Goal: Complete application form

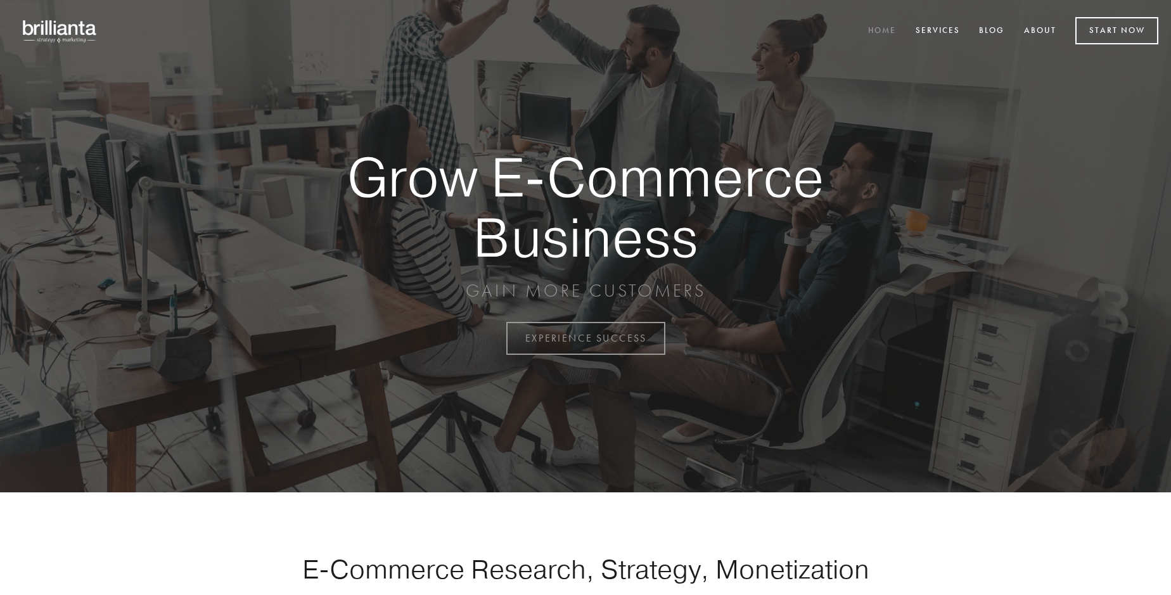
scroll to position [3321, 0]
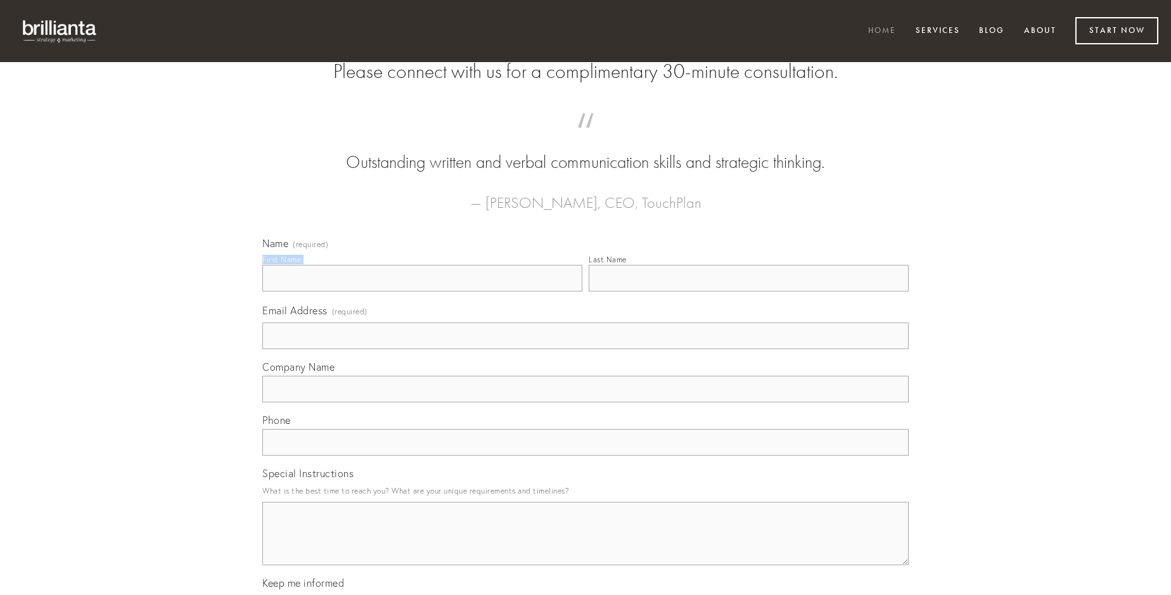
type input "[PERSON_NAME]"
click at [748, 291] on input "Last Name" at bounding box center [749, 278] width 320 height 27
type input "[PERSON_NAME]"
click at [585, 349] on input "Email Address (required)" at bounding box center [585, 335] width 646 height 27
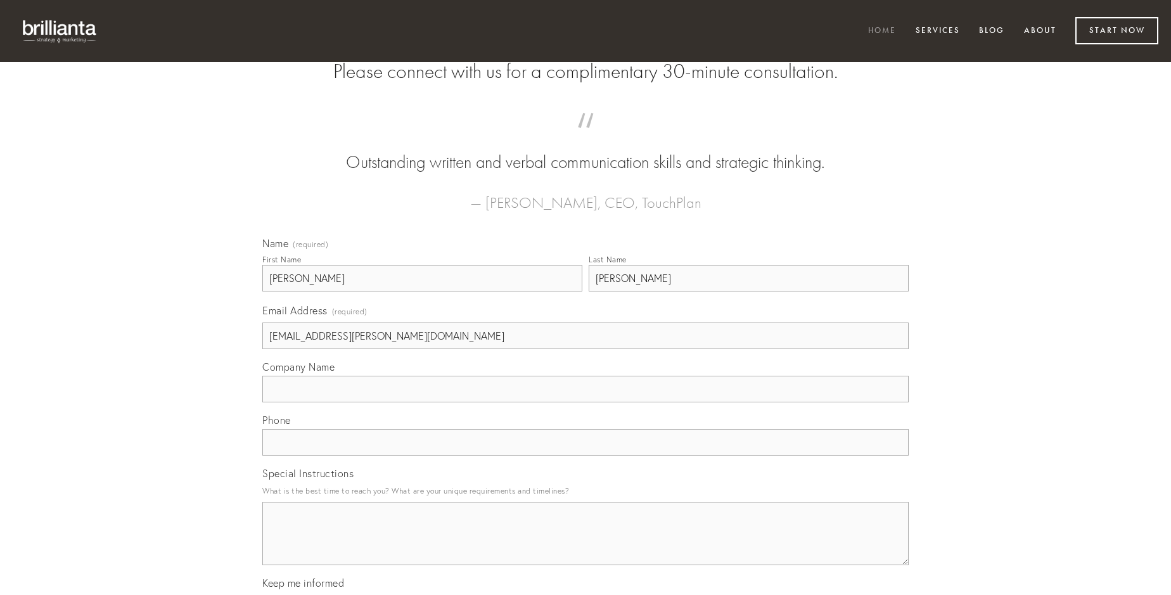
type input "[EMAIL_ADDRESS][PERSON_NAME][DOMAIN_NAME]"
click at [585, 402] on input "Company Name" at bounding box center [585, 389] width 646 height 27
type input "suscipit"
click at [585, 455] on input "text" at bounding box center [585, 442] width 646 height 27
click at [585, 545] on textarea "Special Instructions" at bounding box center [585, 533] width 646 height 63
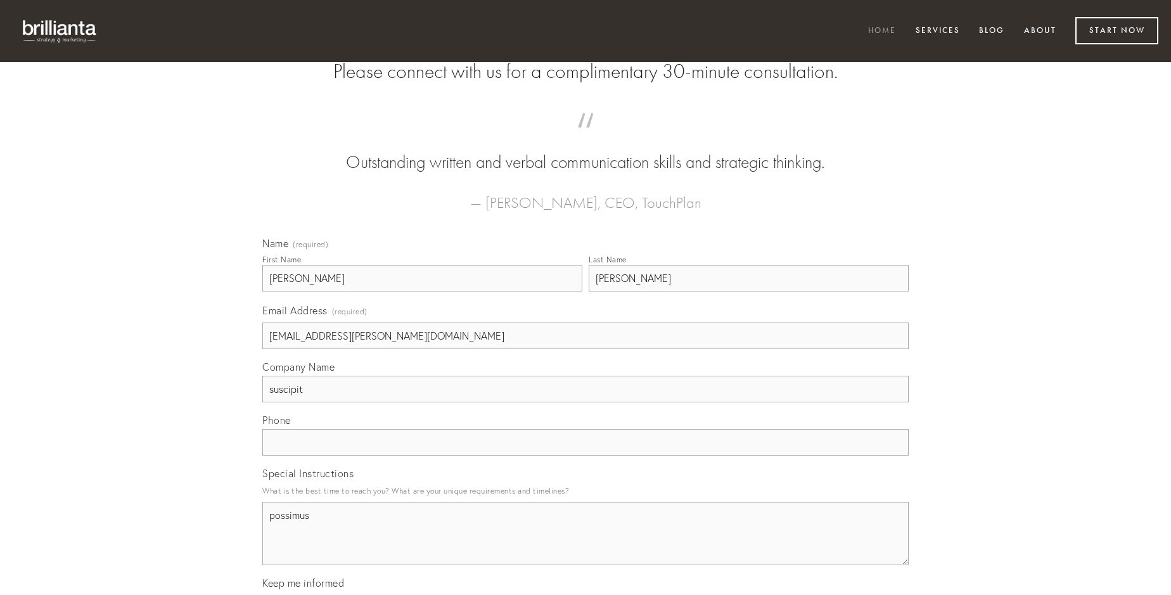
type textarea "possimus"
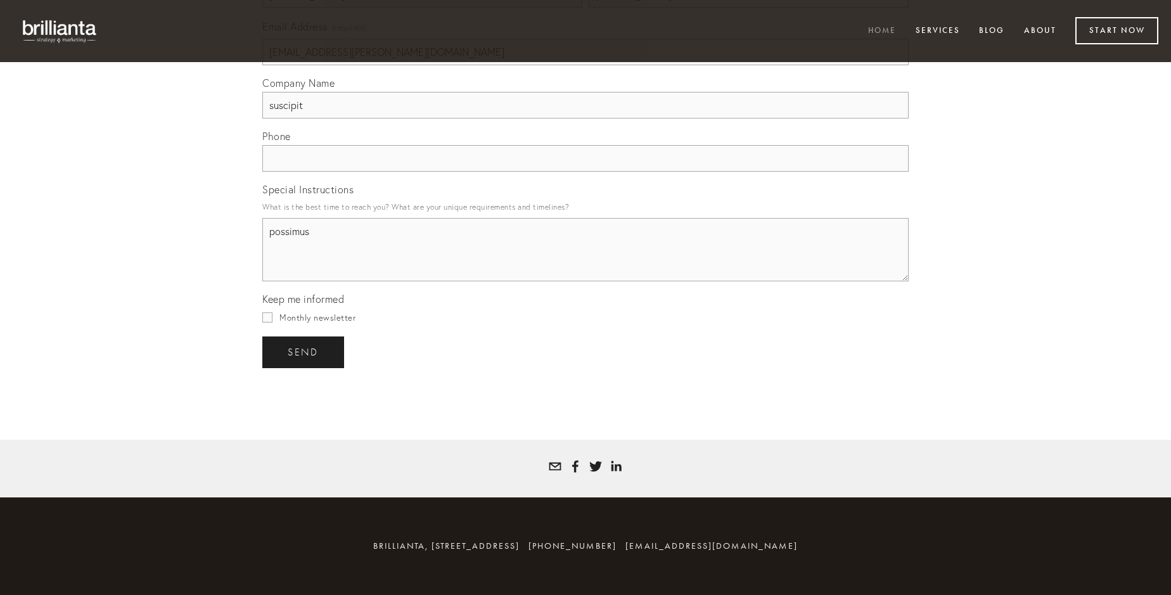
click at [304, 352] on span "send" at bounding box center [303, 352] width 31 height 11
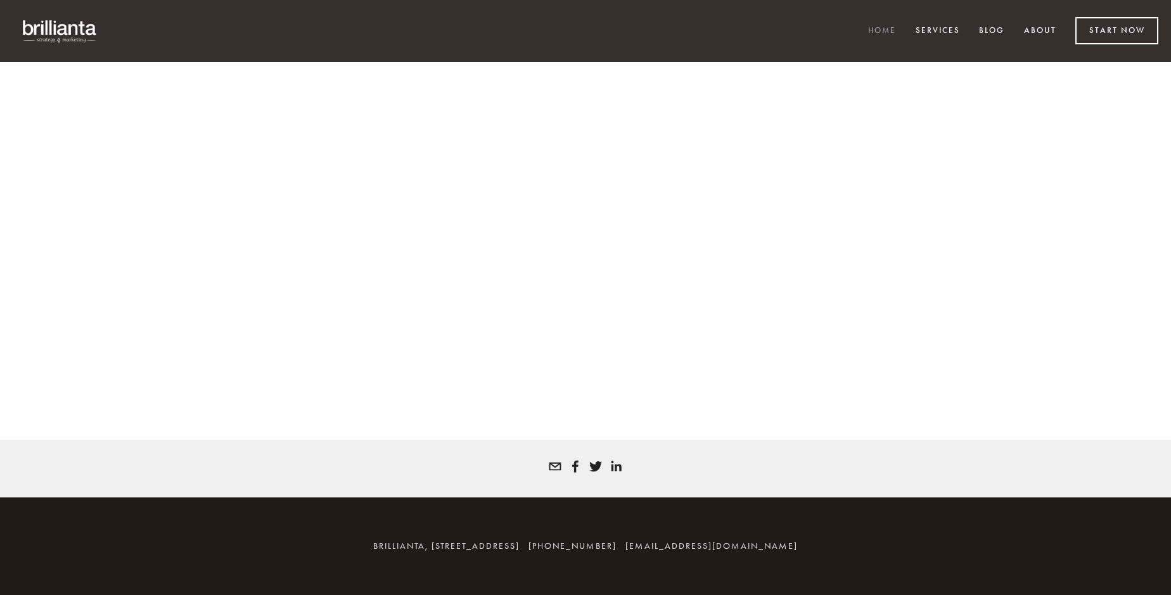
scroll to position [3304, 0]
